Goal: Information Seeking & Learning: Understand process/instructions

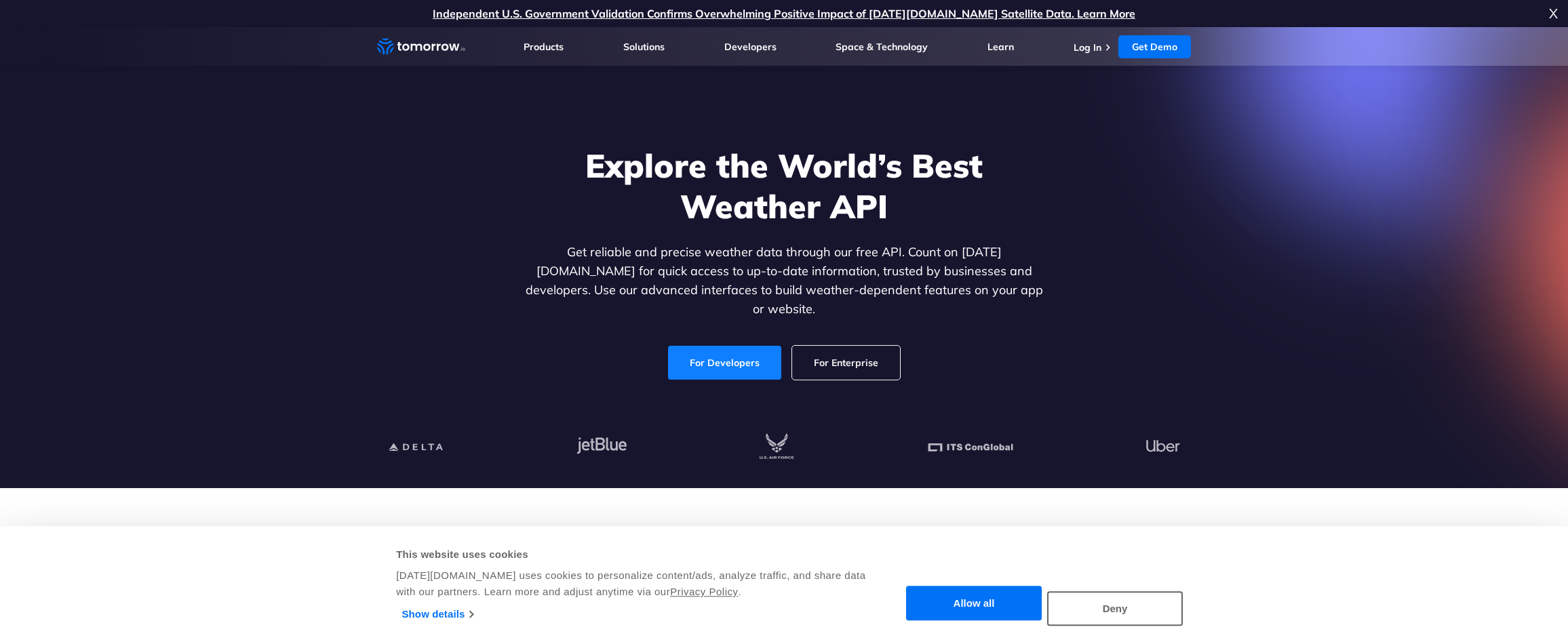
click at [758, 346] on link "For Developers" at bounding box center [725, 362] width 113 height 34
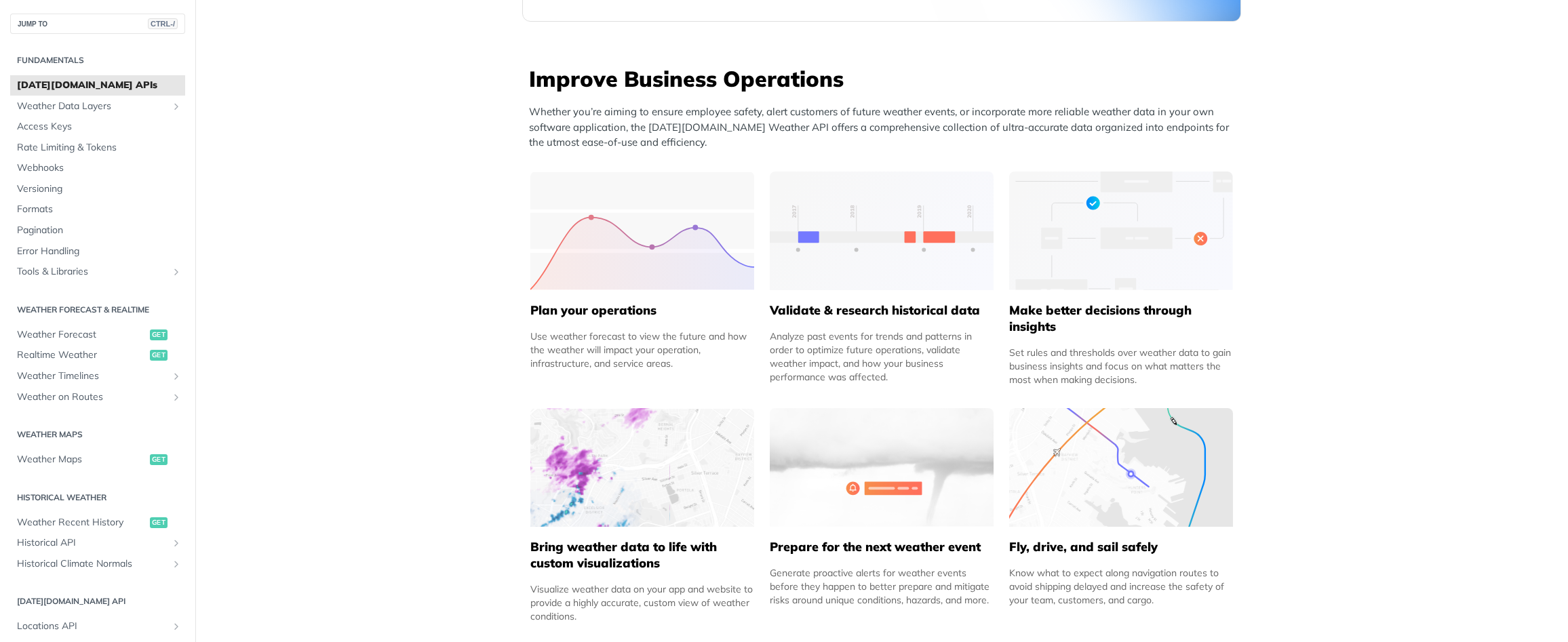
scroll to position [688, 0]
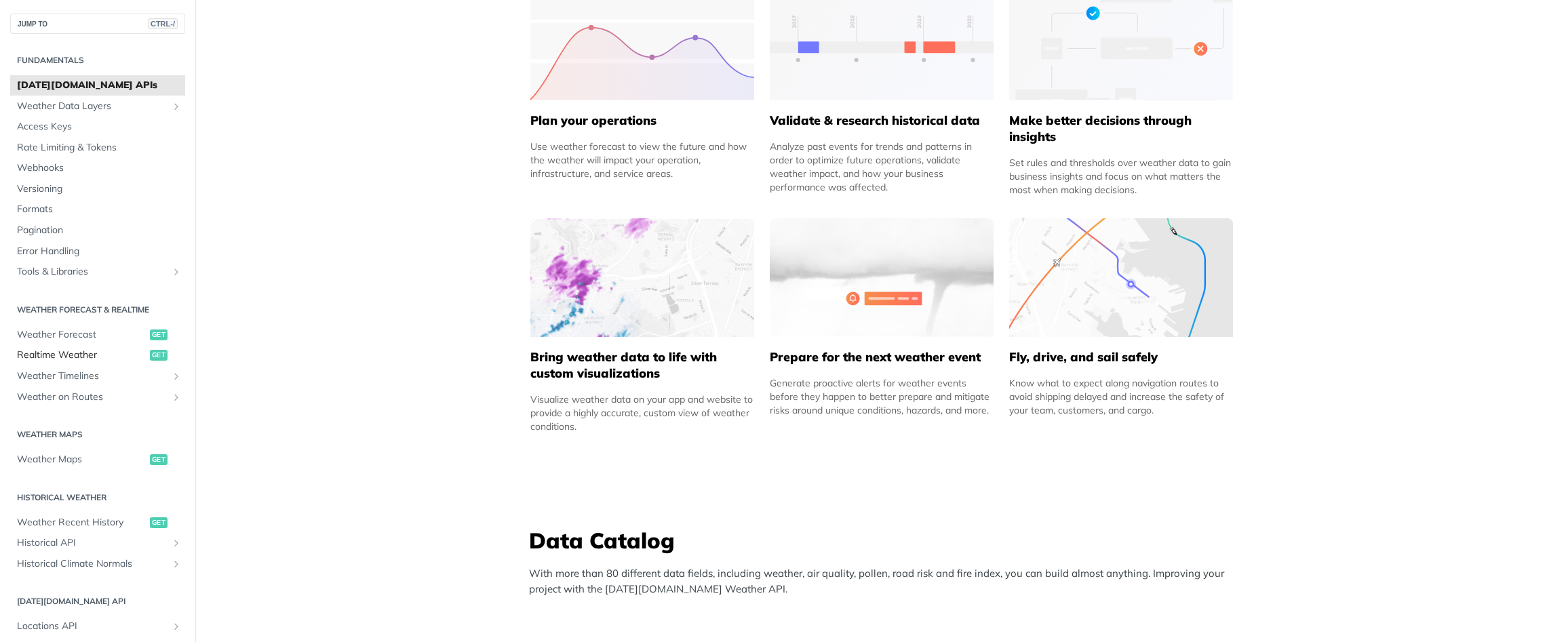
click at [124, 357] on span "Realtime Weather" at bounding box center [82, 355] width 129 height 14
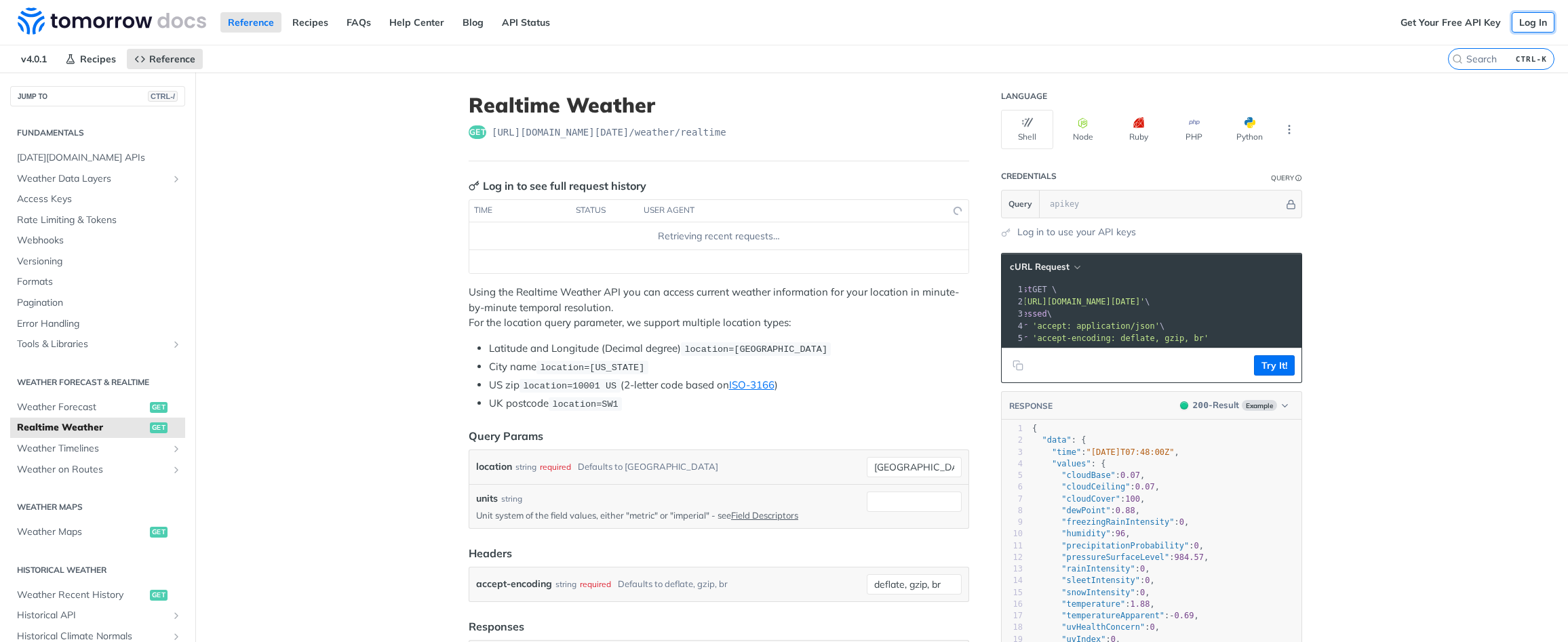
click at [1531, 30] on link "Log In" at bounding box center [1533, 22] width 43 height 20
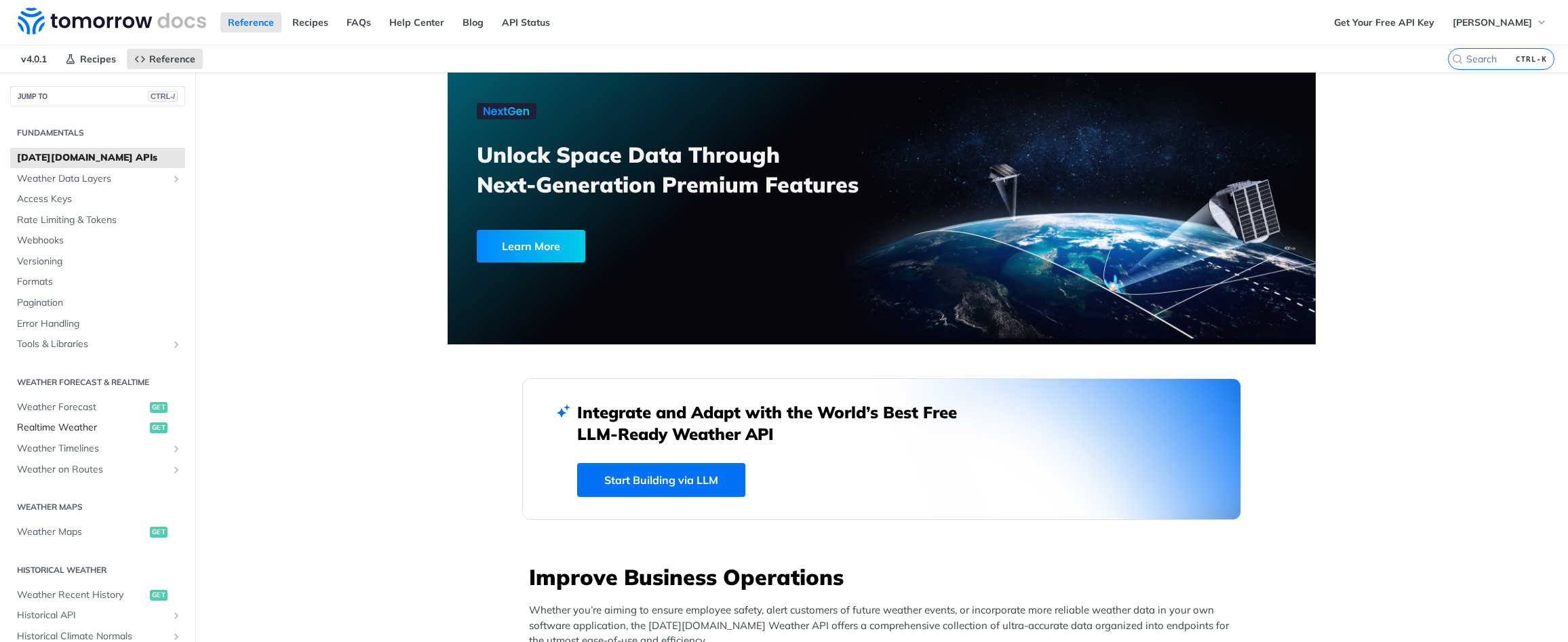
click at [107, 419] on link "Realtime Weather get" at bounding box center [97, 427] width 175 height 20
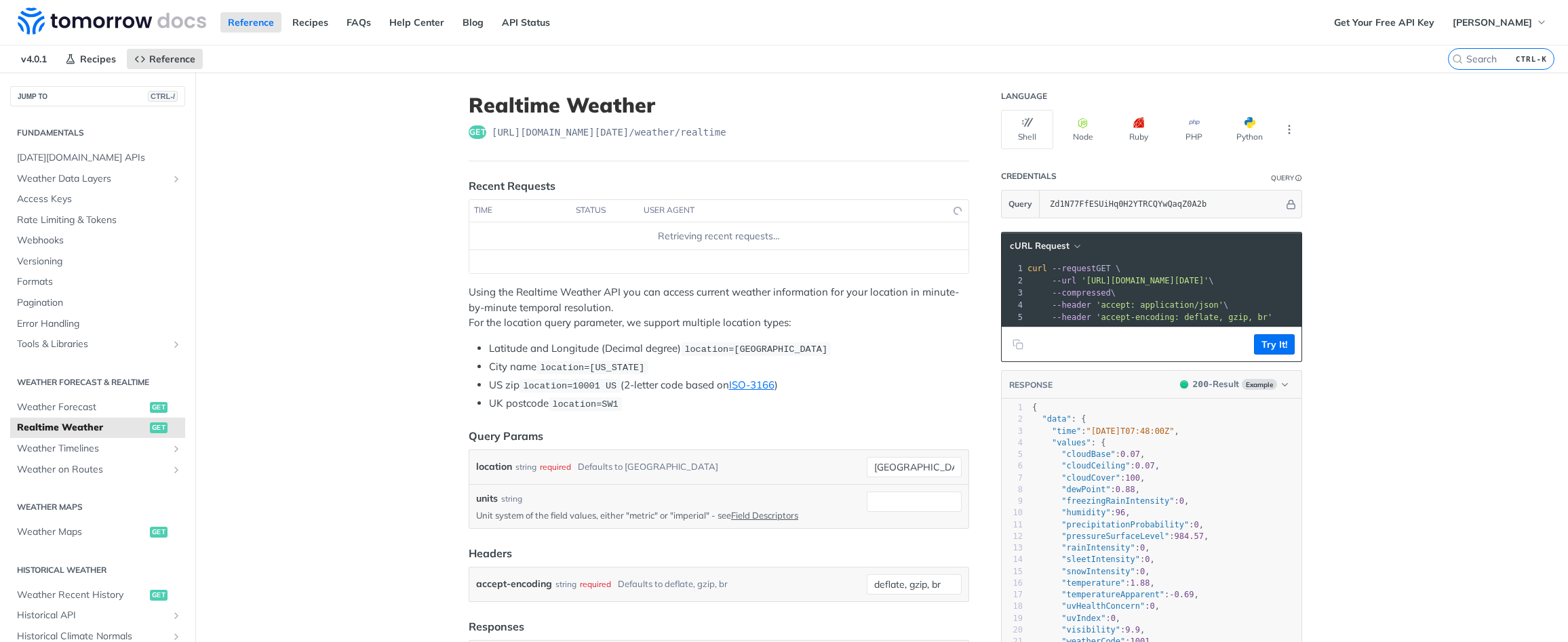
click at [1020, 339] on icon "Copy to clipboard" at bounding box center [1018, 344] width 11 height 11
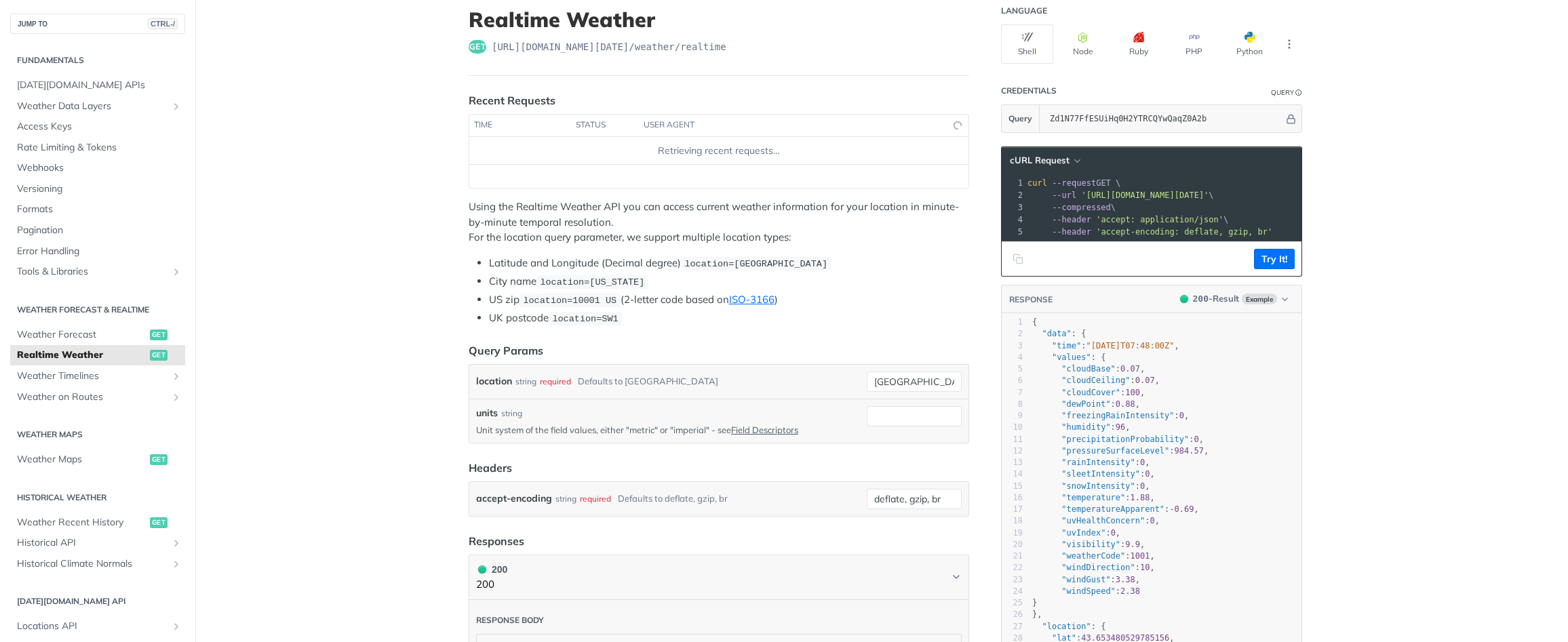
drag, startPoint x: 360, startPoint y: 328, endPoint x: 326, endPoint y: 185, distance: 147.0
click at [326, 185] on main "JUMP TO CTRL-/ Fundamentals Tomorrow.io APIs Weather Data Layers Core Probabili…" at bounding box center [784, 597] width 1568 height 1220
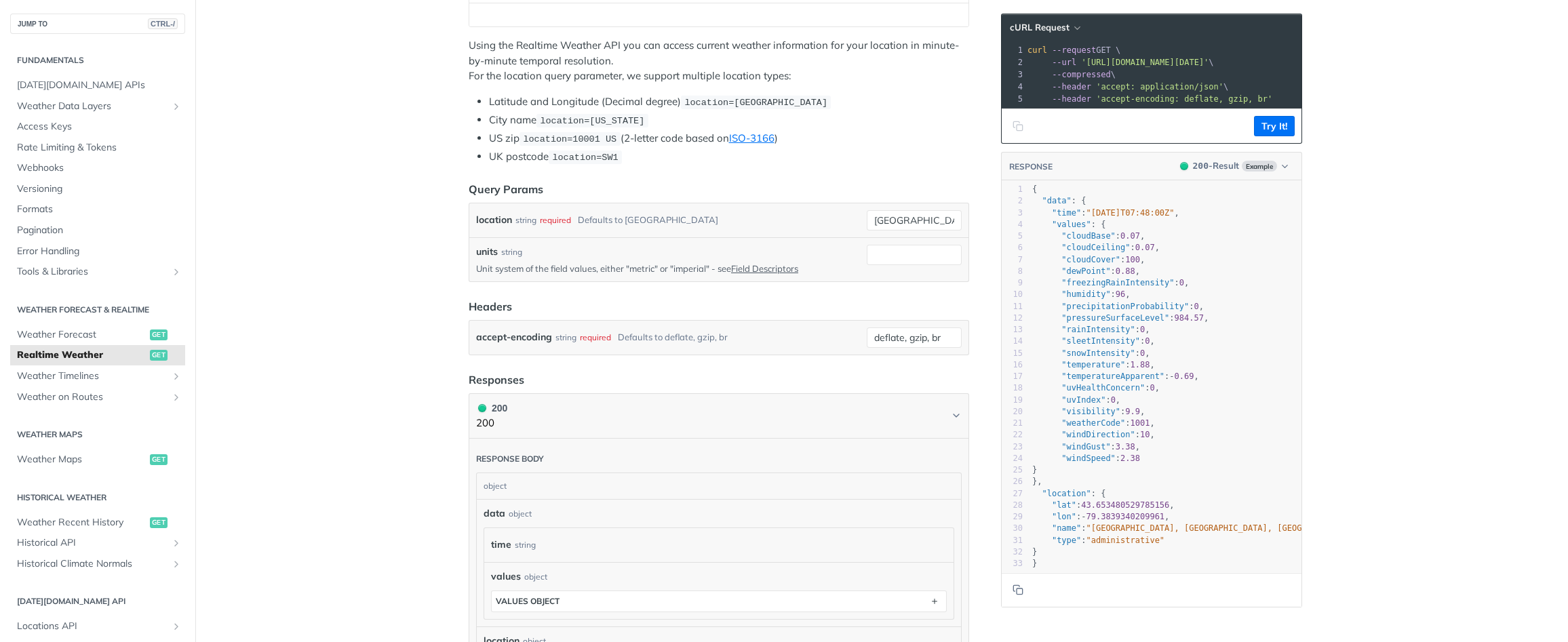
click at [344, 272] on main "JUMP TO CTRL-/ Fundamentals Tomorrow.io APIs Weather Data Layers Core Probabili…" at bounding box center [784, 436] width 1568 height 1220
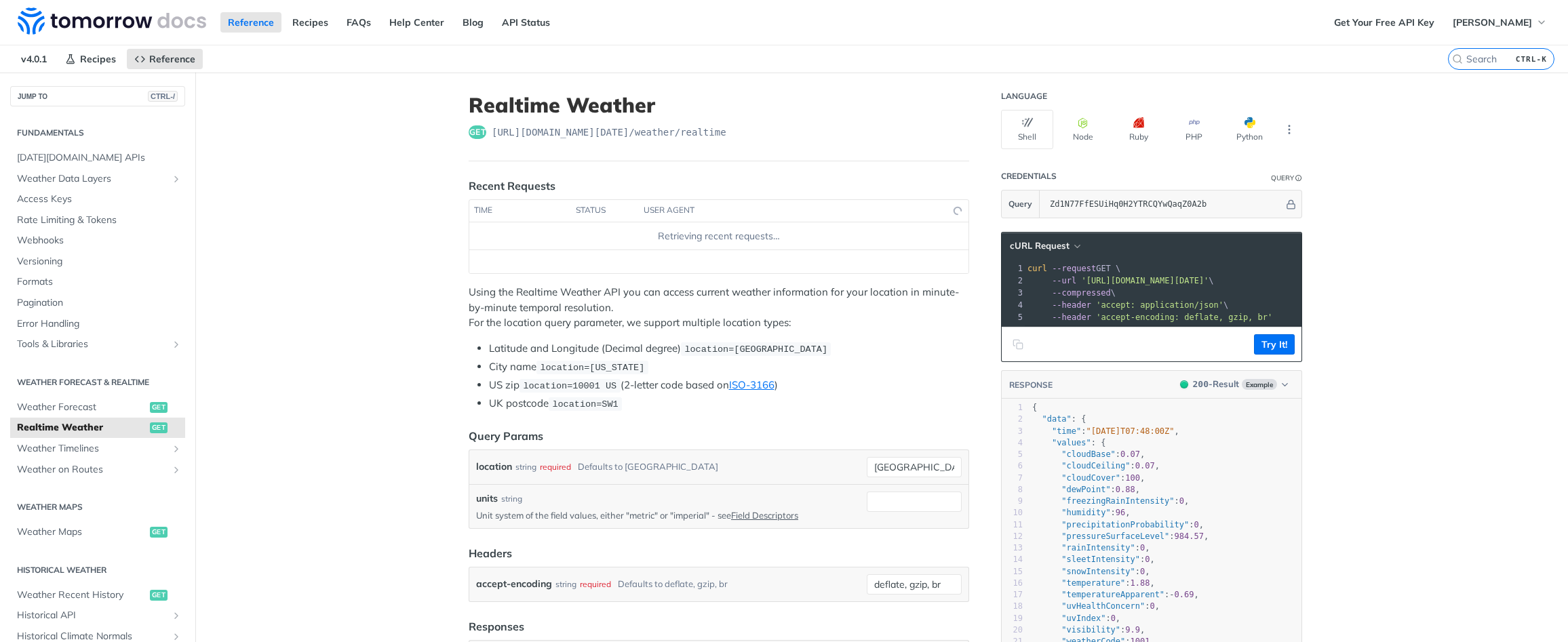
click at [1013, 344] on icon "Copy to clipboard" at bounding box center [1018, 344] width 11 height 11
click at [1232, 115] on button "Python" at bounding box center [1250, 129] width 53 height 39
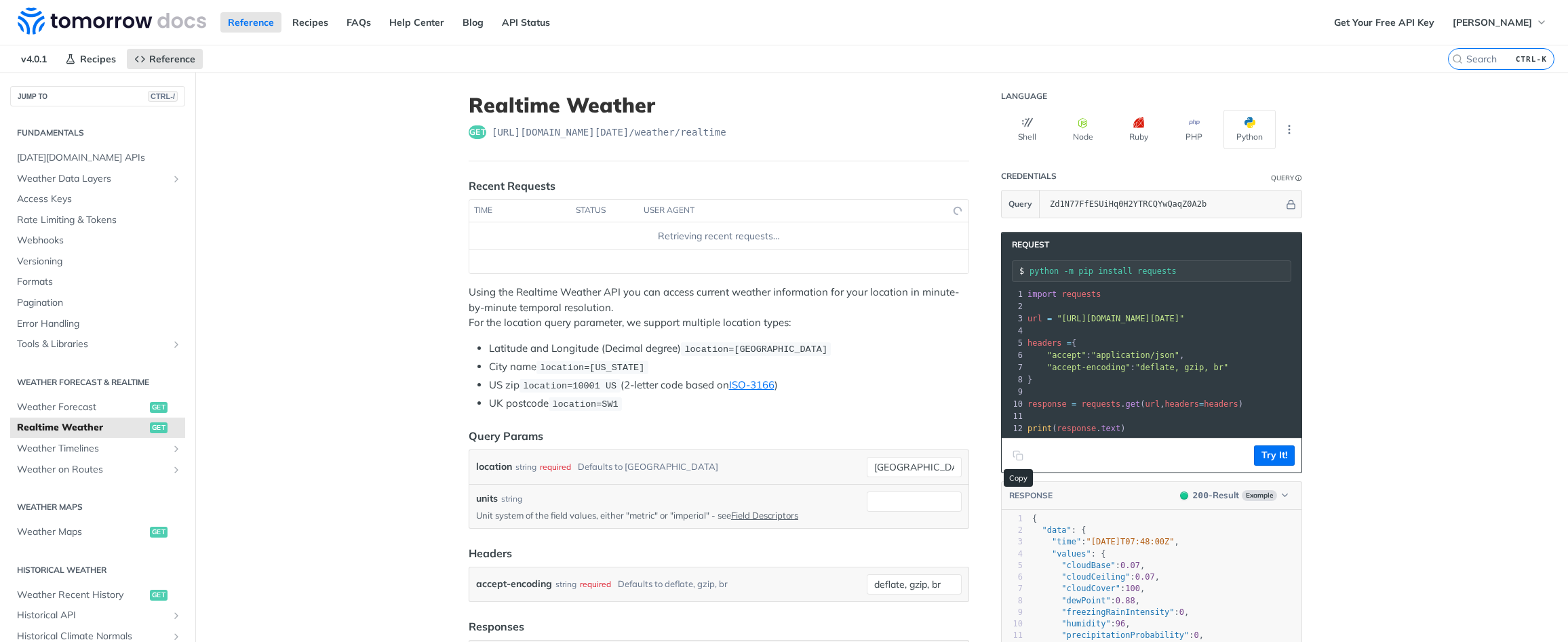
click at [1015, 455] on icon "Copy to clipboard" at bounding box center [1018, 455] width 11 height 11
